Goal: Information Seeking & Learning: Learn about a topic

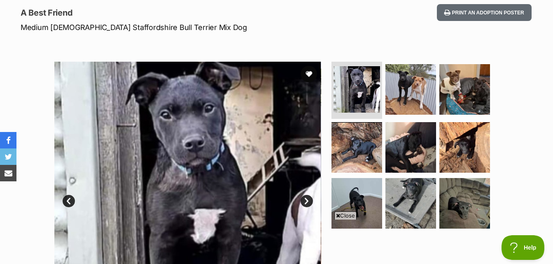
scroll to position [102, 0]
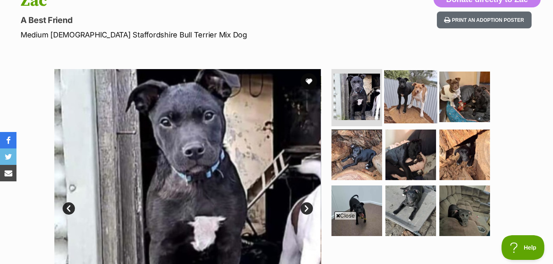
click at [417, 84] on img at bounding box center [410, 96] width 53 height 53
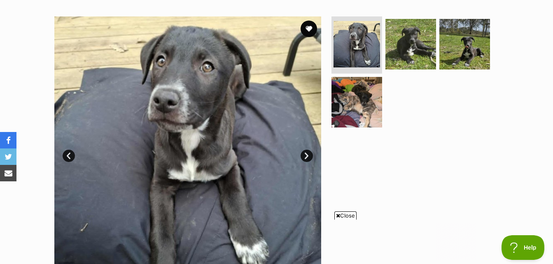
scroll to position [158, 0]
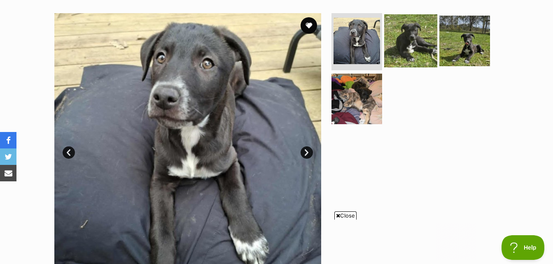
click at [393, 40] on img at bounding box center [410, 40] width 53 height 53
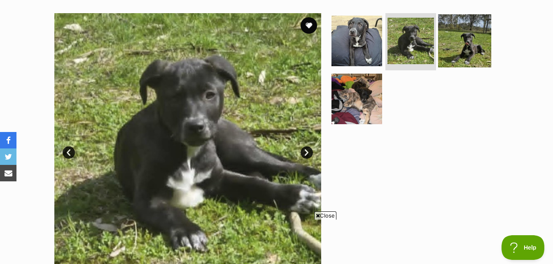
scroll to position [0, 0]
click at [457, 40] on img at bounding box center [464, 40] width 53 height 53
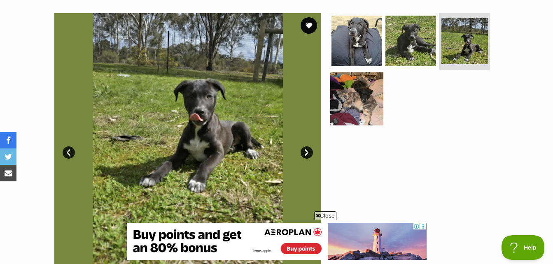
click at [345, 101] on img at bounding box center [356, 98] width 53 height 53
